Goal: Task Accomplishment & Management: Use online tool/utility

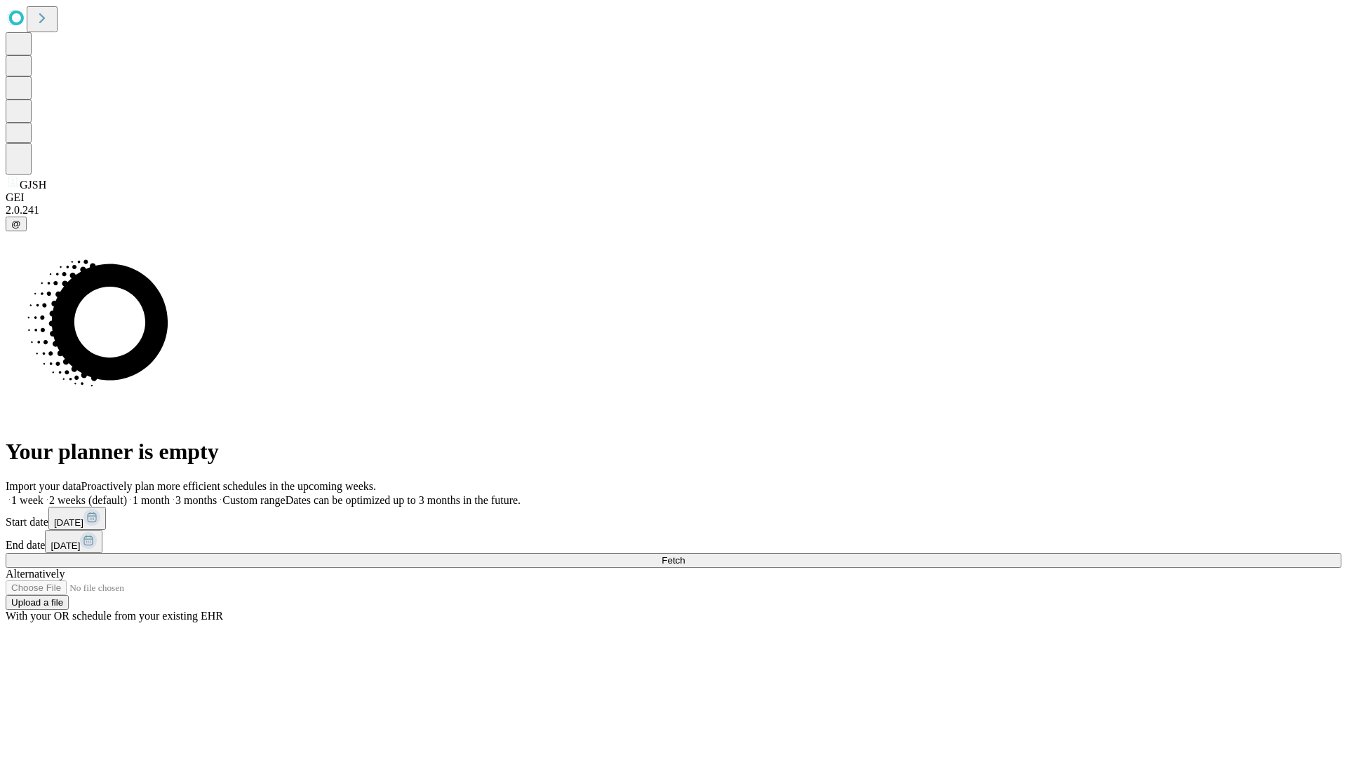
click at [685, 555] on span "Fetch" at bounding box center [672, 560] width 23 height 11
